Goal: Check status

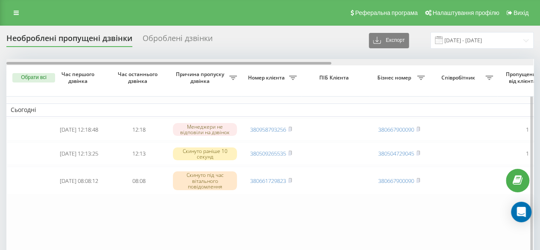
drag, startPoint x: 93, startPoint y: 63, endPoint x: 60, endPoint y: 60, distance: 32.6
click at [59, 59] on div at bounding box center [269, 62] width 526 height 6
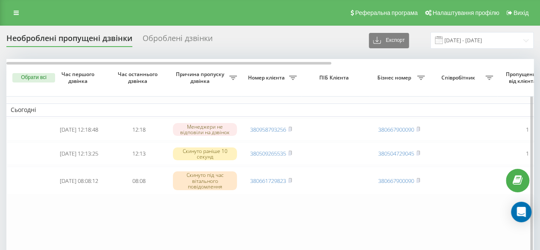
click at [142, 215] on table "Сьогодні [DATE] 12:18:48 12:18 Менеджери не відповіли на дзвінок 380958793256 3…" at bounding box center [432, 157] width 853 height 197
click at [205, 208] on table "Сьогодні [DATE] 12:18:48 12:18 Менеджери не відповіли на дзвінок 380958793256 3…" at bounding box center [432, 157] width 853 height 197
click at [140, 208] on table "Сьогодні [DATE] 12:18:48 12:18 Менеджери не відповіли на дзвінок 380958793256 3…" at bounding box center [432, 157] width 853 height 197
click at [79, 215] on table "Сьогодні [DATE] 12:18:48 12:18 Менеджери не відповіли на дзвінок 380958793256 3…" at bounding box center [432, 157] width 853 height 197
click at [43, 215] on table "Сьогодні [DATE] 12:18:48 12:18 Менеджери не відповіли на дзвінок 380958793256 3…" at bounding box center [432, 157] width 853 height 197
